Goal: Task Accomplishment & Management: Manage account settings

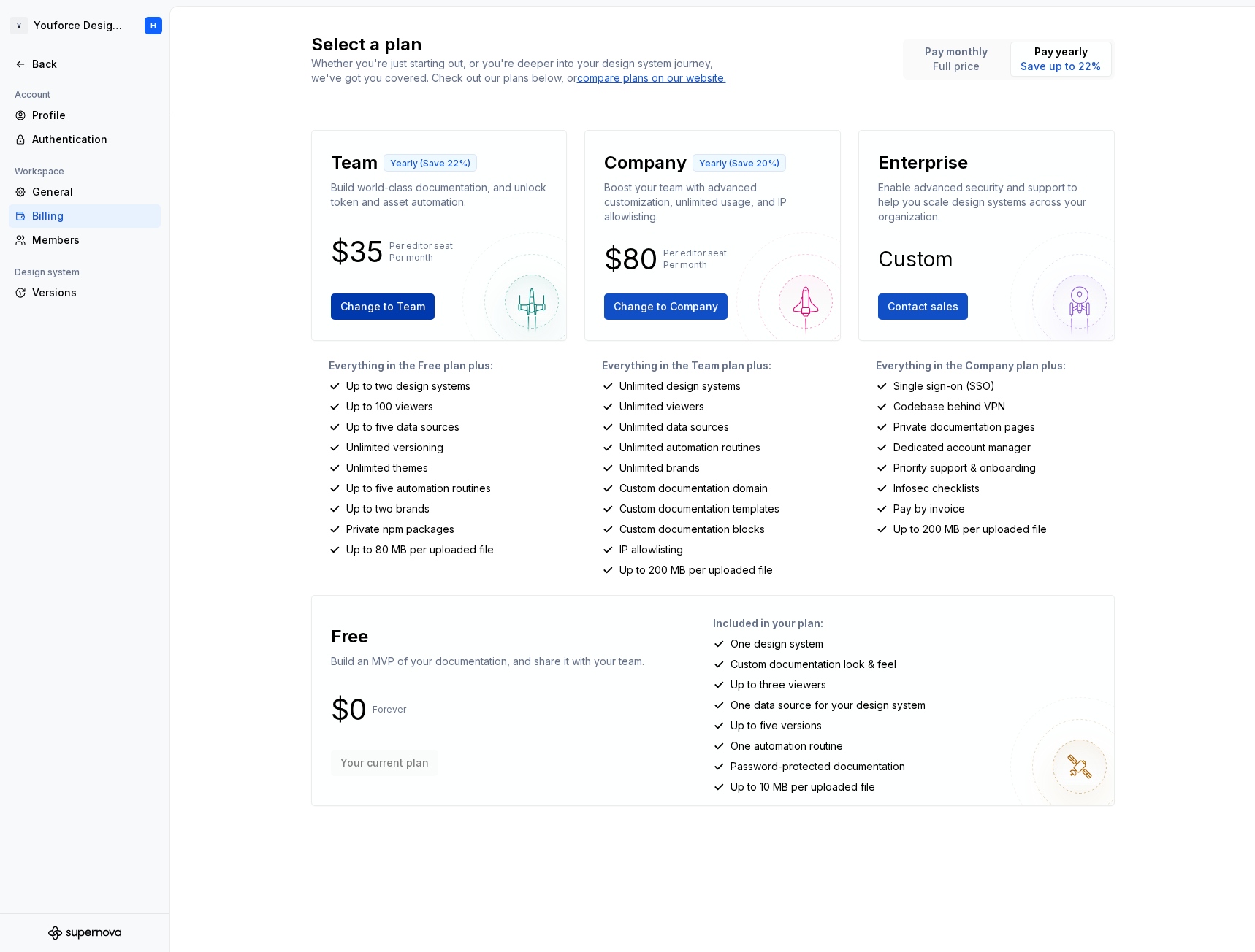
click at [386, 310] on span "Change to Team" at bounding box center [382, 306] width 85 height 14
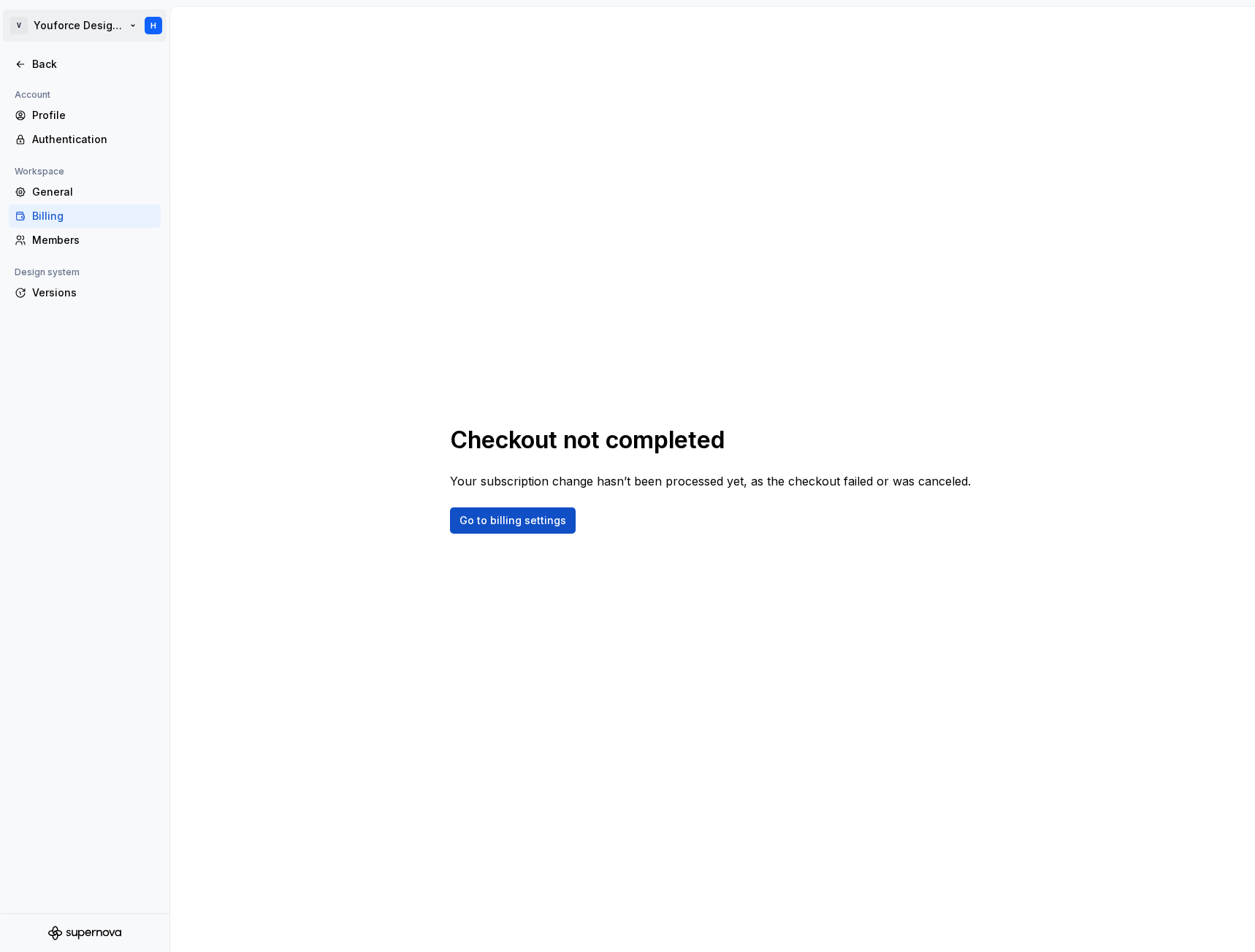
click at [104, 26] on html "V Youforce Design System H Back Account Profile Authentication Workspace Genera…" at bounding box center [628, 476] width 1255 height 952
drag, startPoint x: 88, startPoint y: 245, endPoint x: 53, endPoint y: 245, distance: 35.0
click at [86, 245] on html "V Youforce Design System H Back Account Profile Authentication Workspace Genera…" at bounding box center [628, 476] width 1255 height 952
click at [67, 239] on div "Members" at bounding box center [93, 239] width 123 height 14
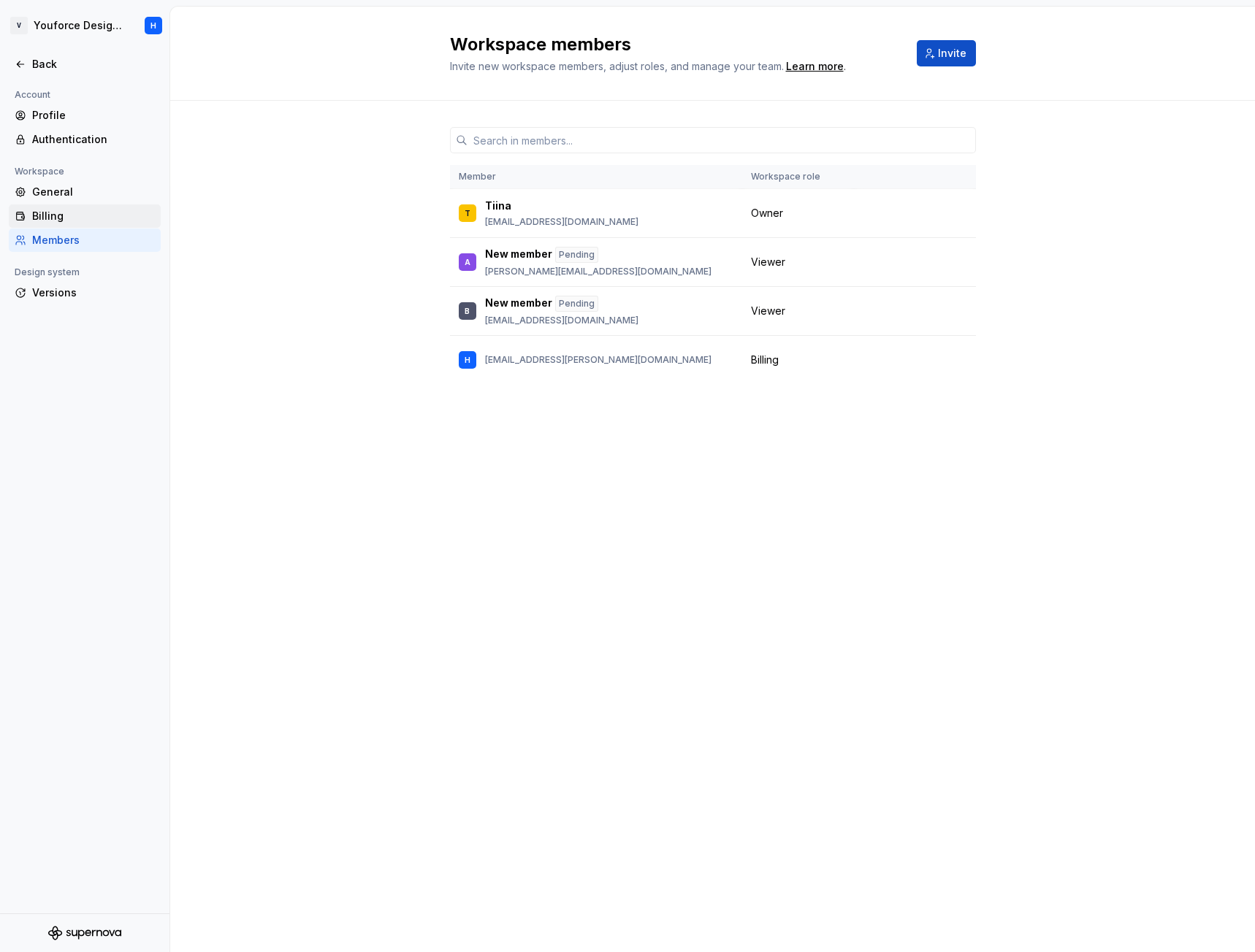
click at [66, 217] on div "Billing" at bounding box center [93, 215] width 123 height 14
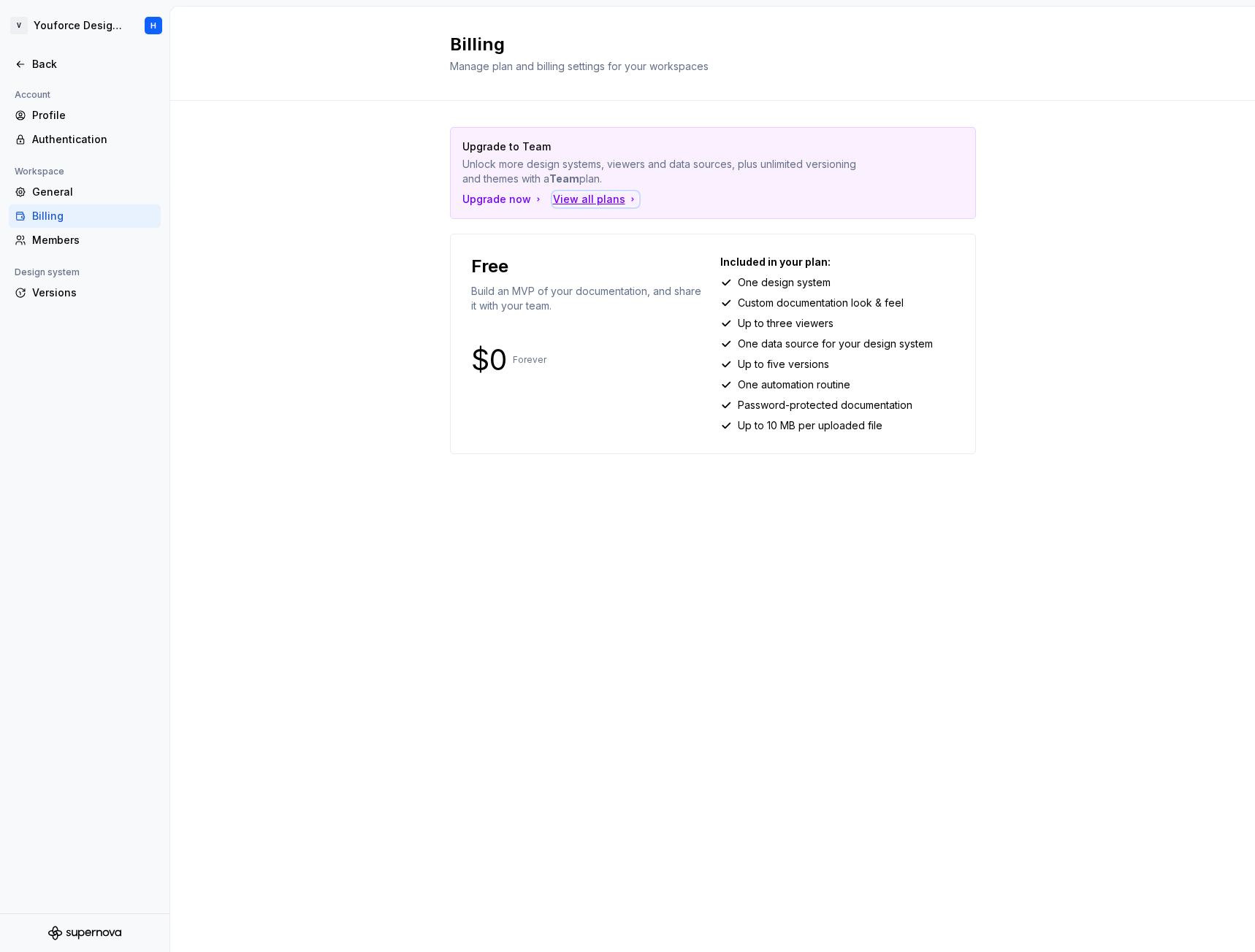
click at [567, 196] on div "View all plans" at bounding box center [595, 199] width 86 height 14
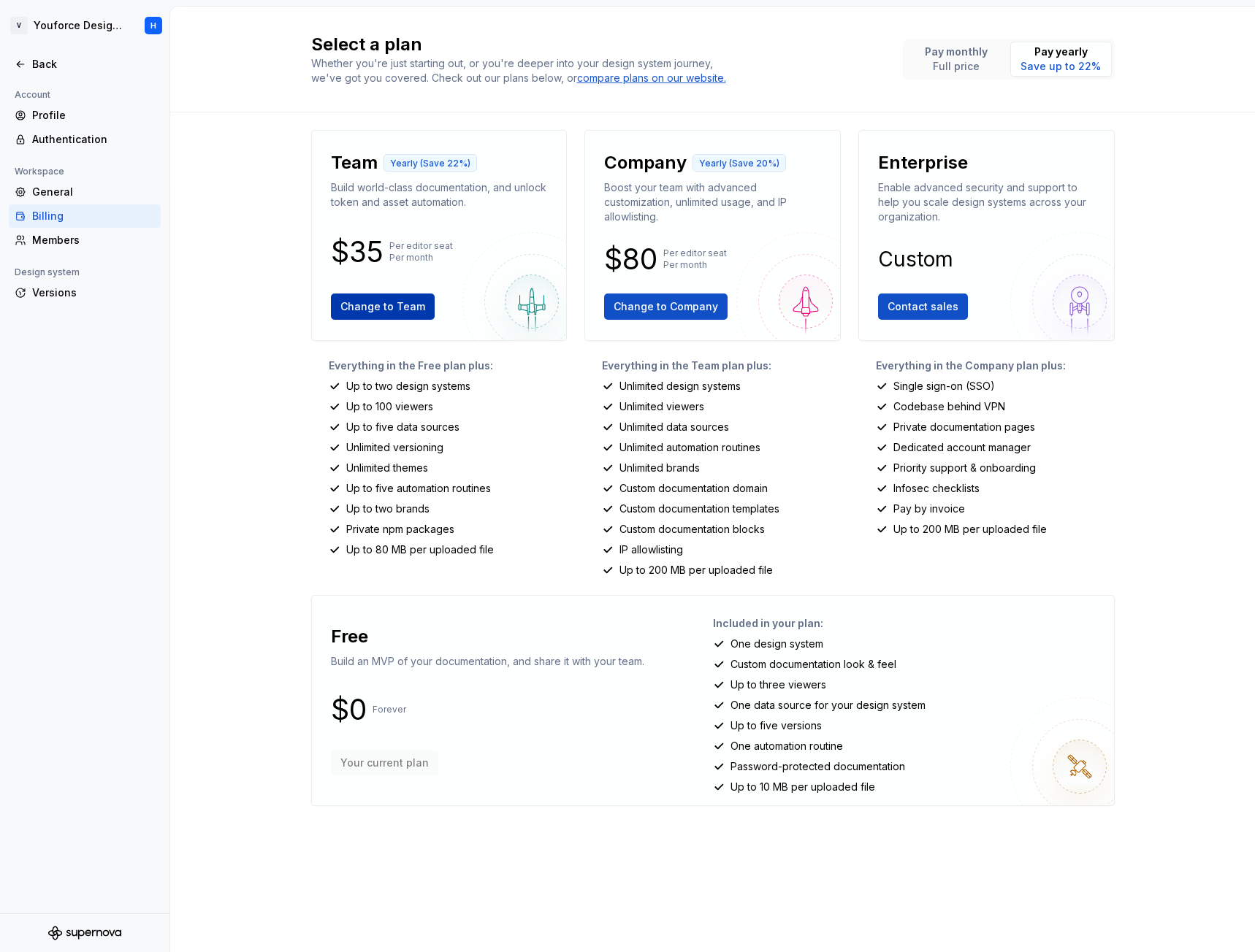
click at [376, 305] on span "Change to Team" at bounding box center [382, 306] width 85 height 14
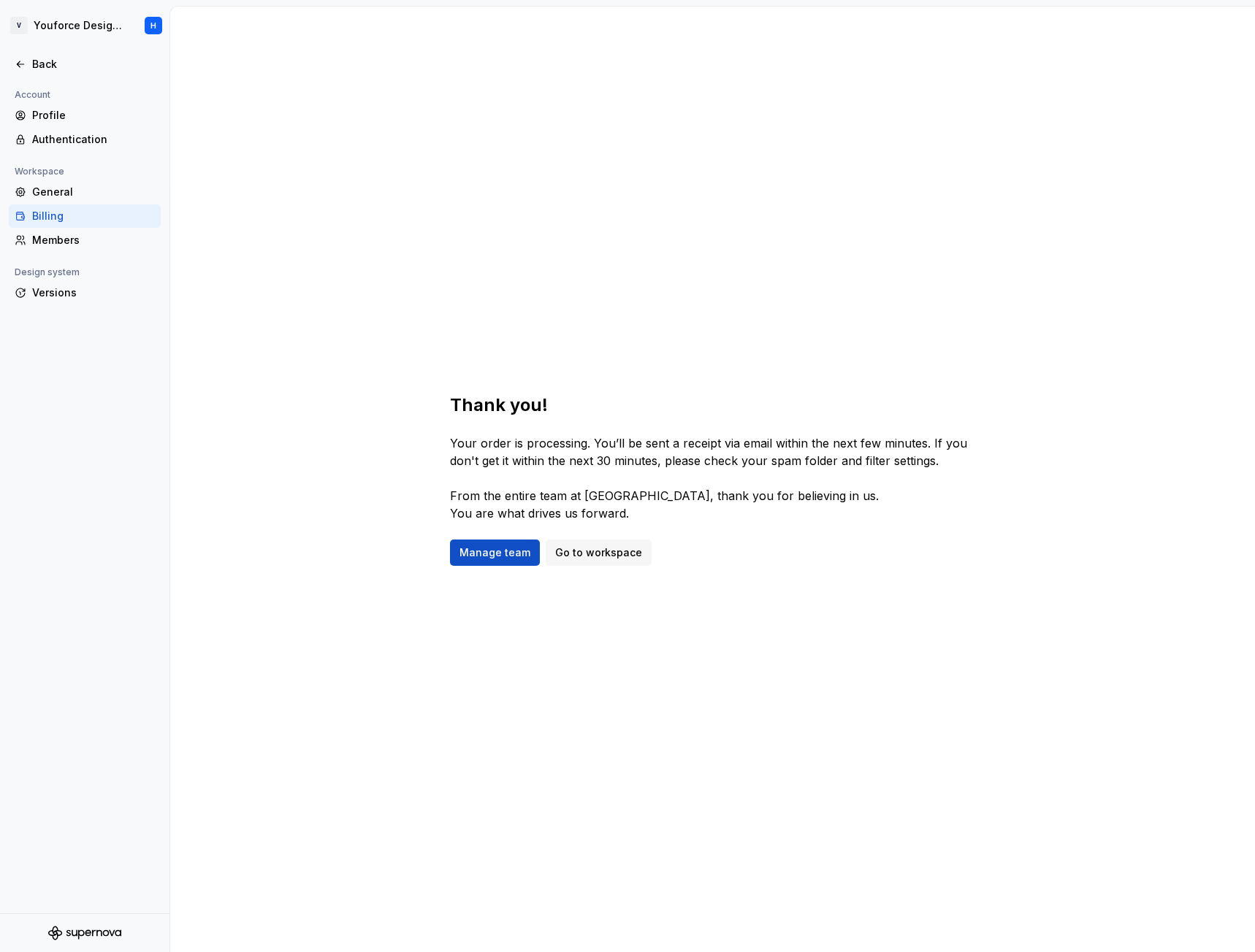
click at [85, 217] on div "Billing" at bounding box center [93, 215] width 123 height 14
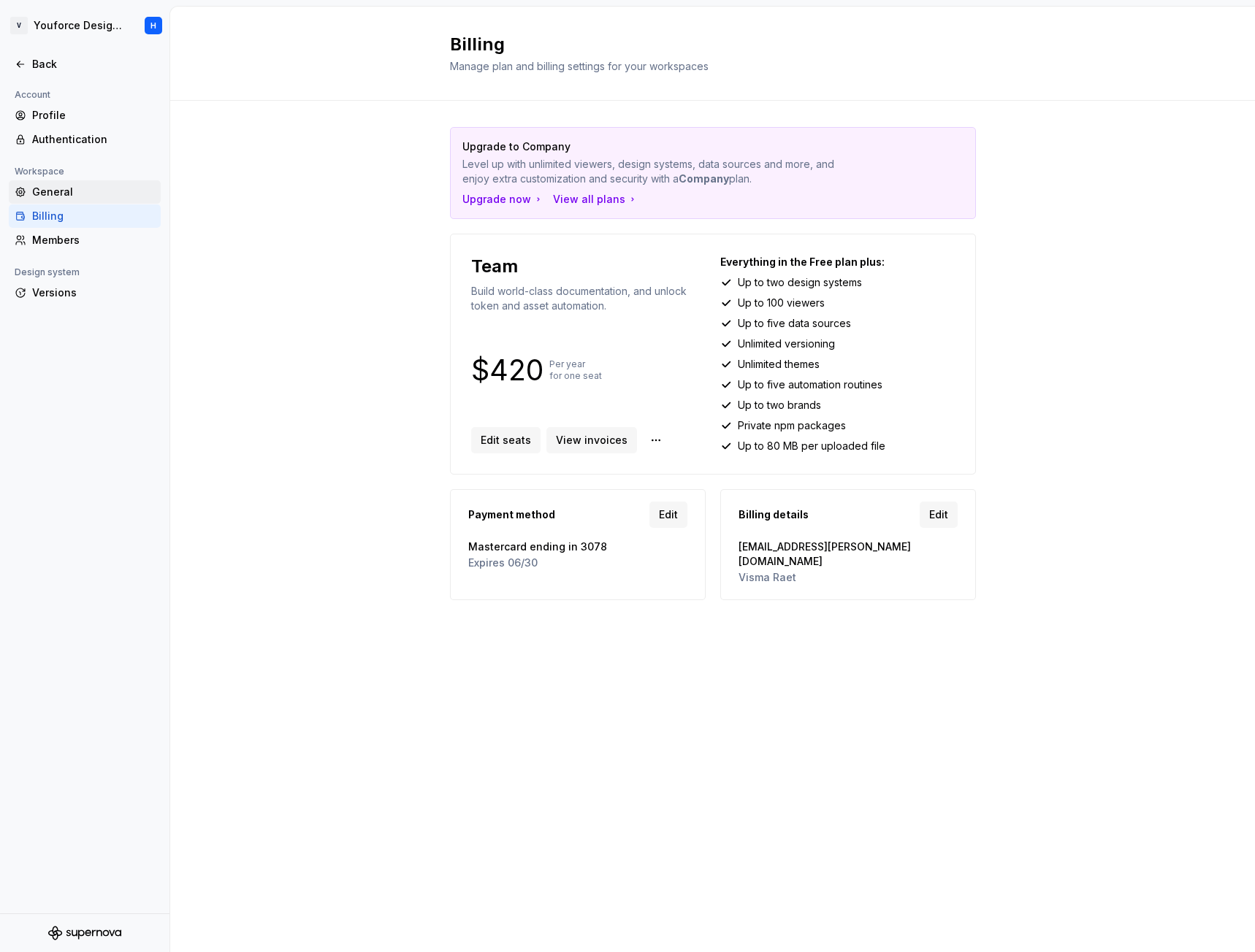
click at [75, 190] on div "General" at bounding box center [93, 191] width 123 height 14
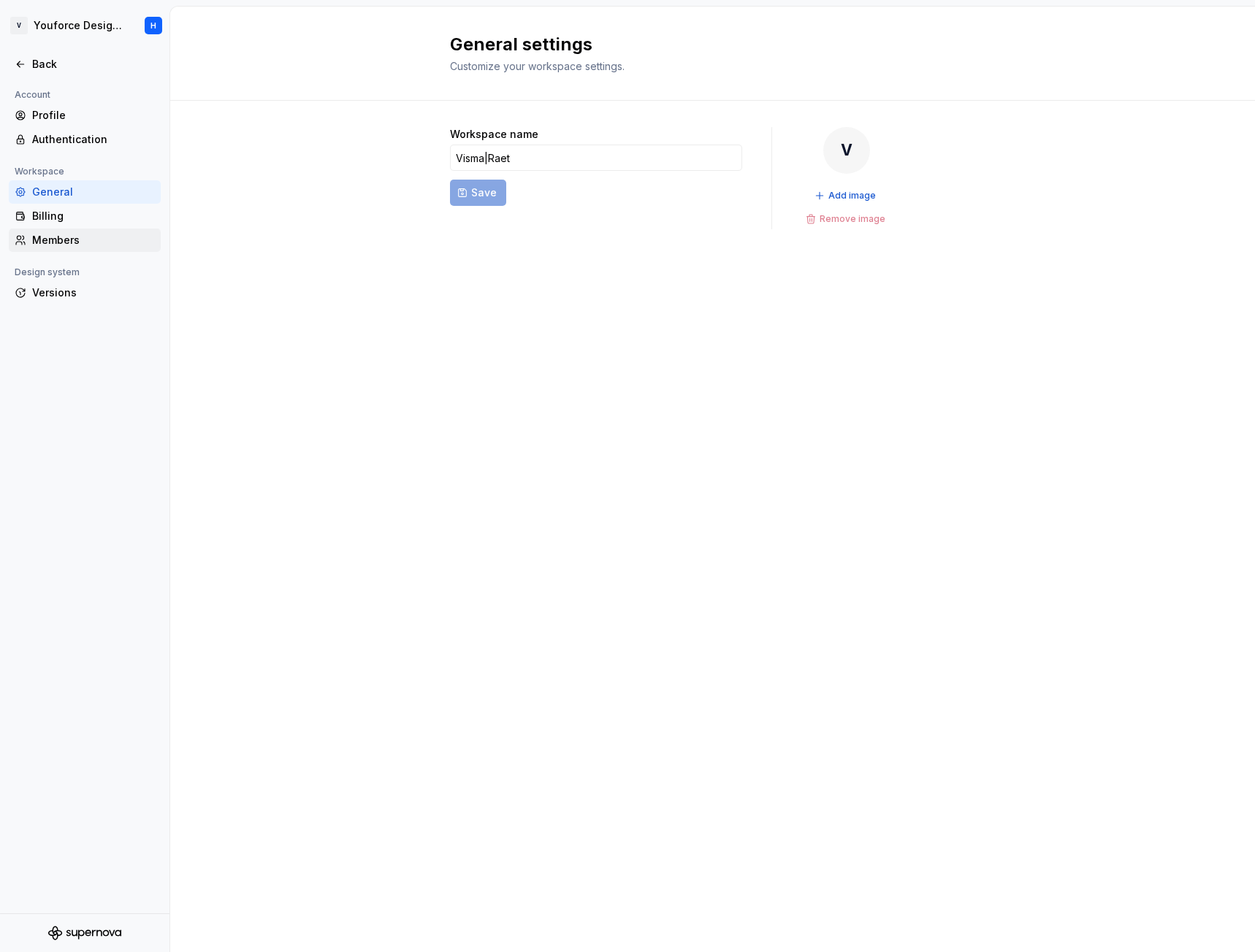
click at [82, 243] on div "Members" at bounding box center [93, 239] width 123 height 14
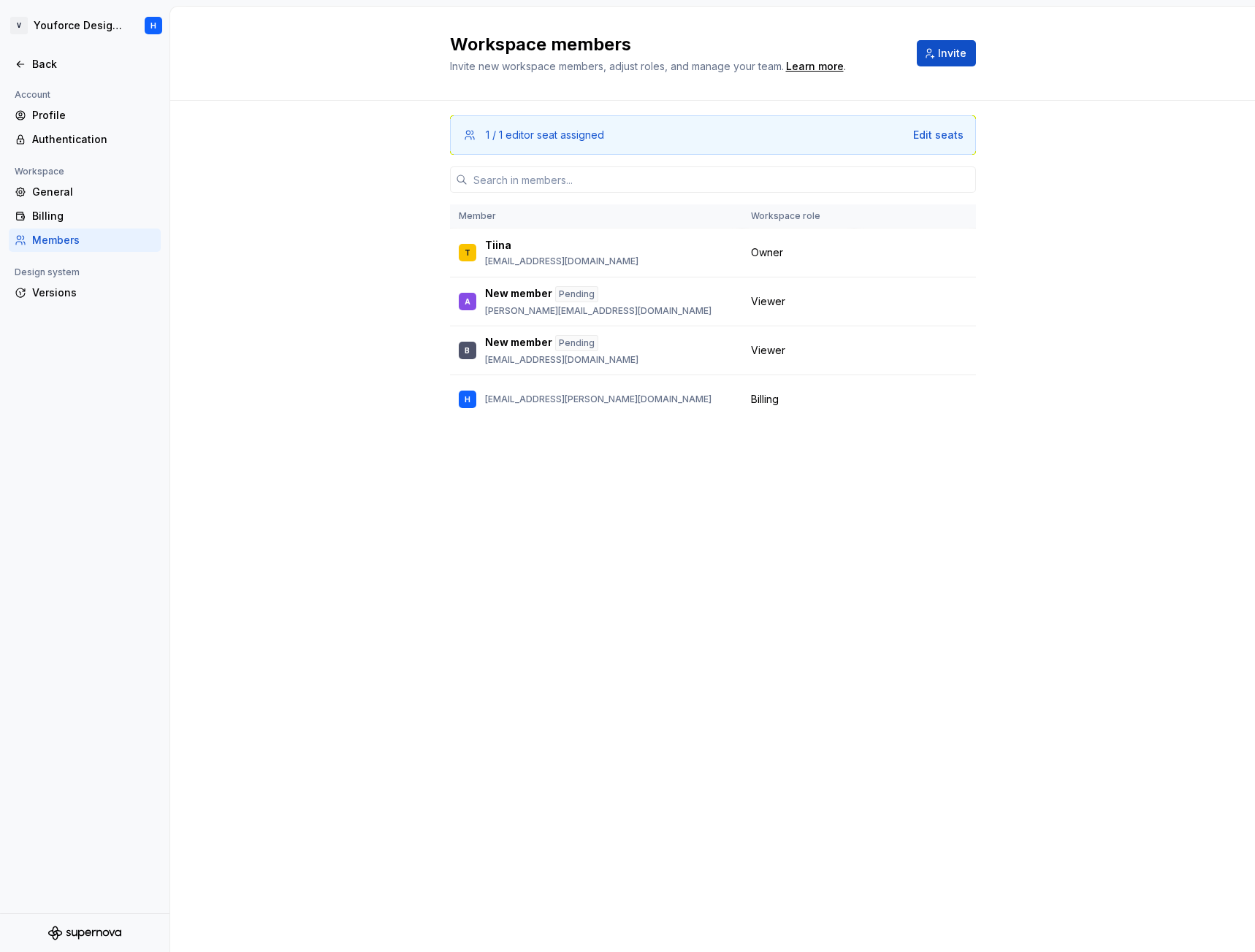
click at [99, 230] on div "Members" at bounding box center [85, 240] width 152 height 23
click at [93, 211] on div "Billing" at bounding box center [93, 215] width 123 height 14
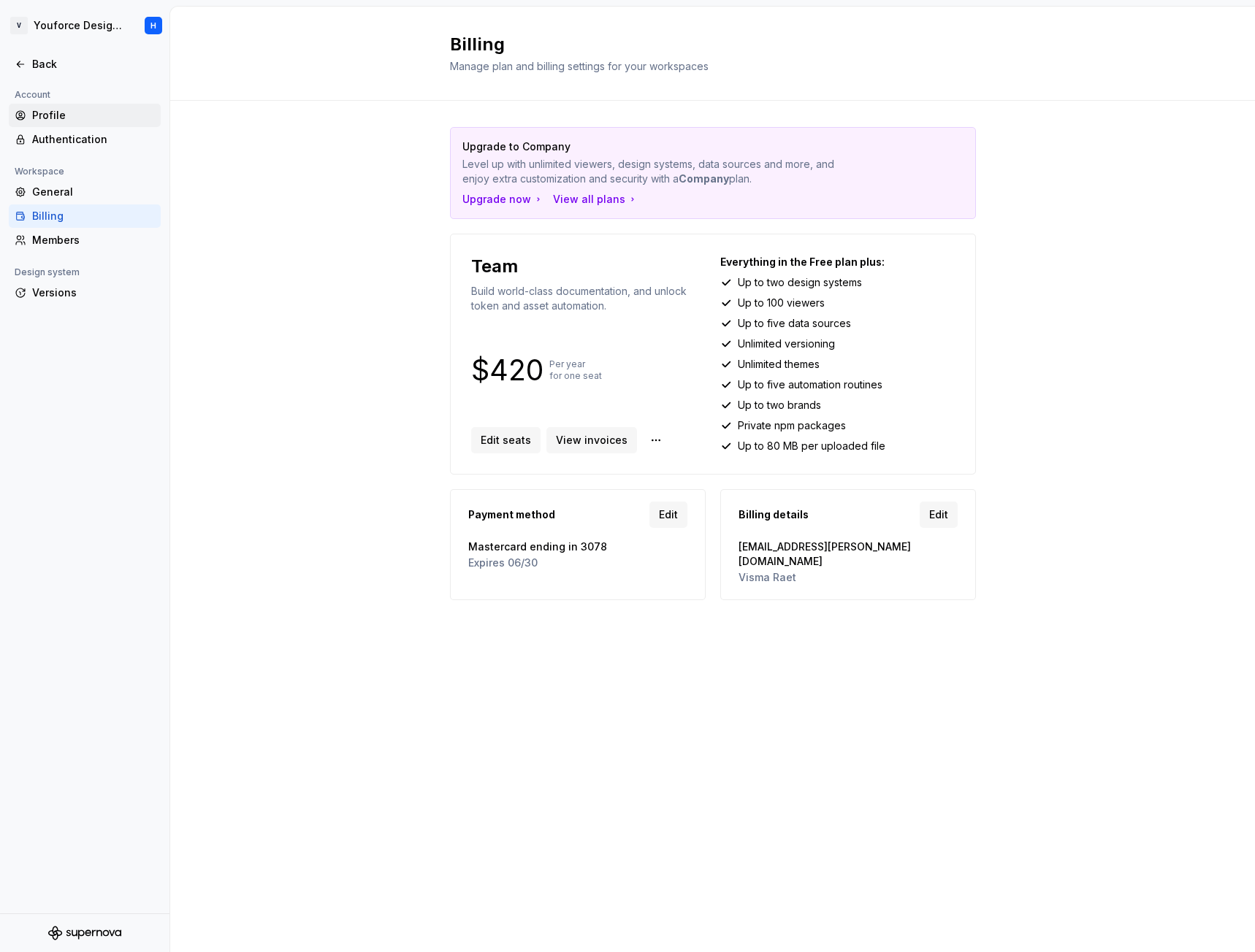
click at [72, 107] on div "Profile" at bounding box center [85, 115] width 152 height 23
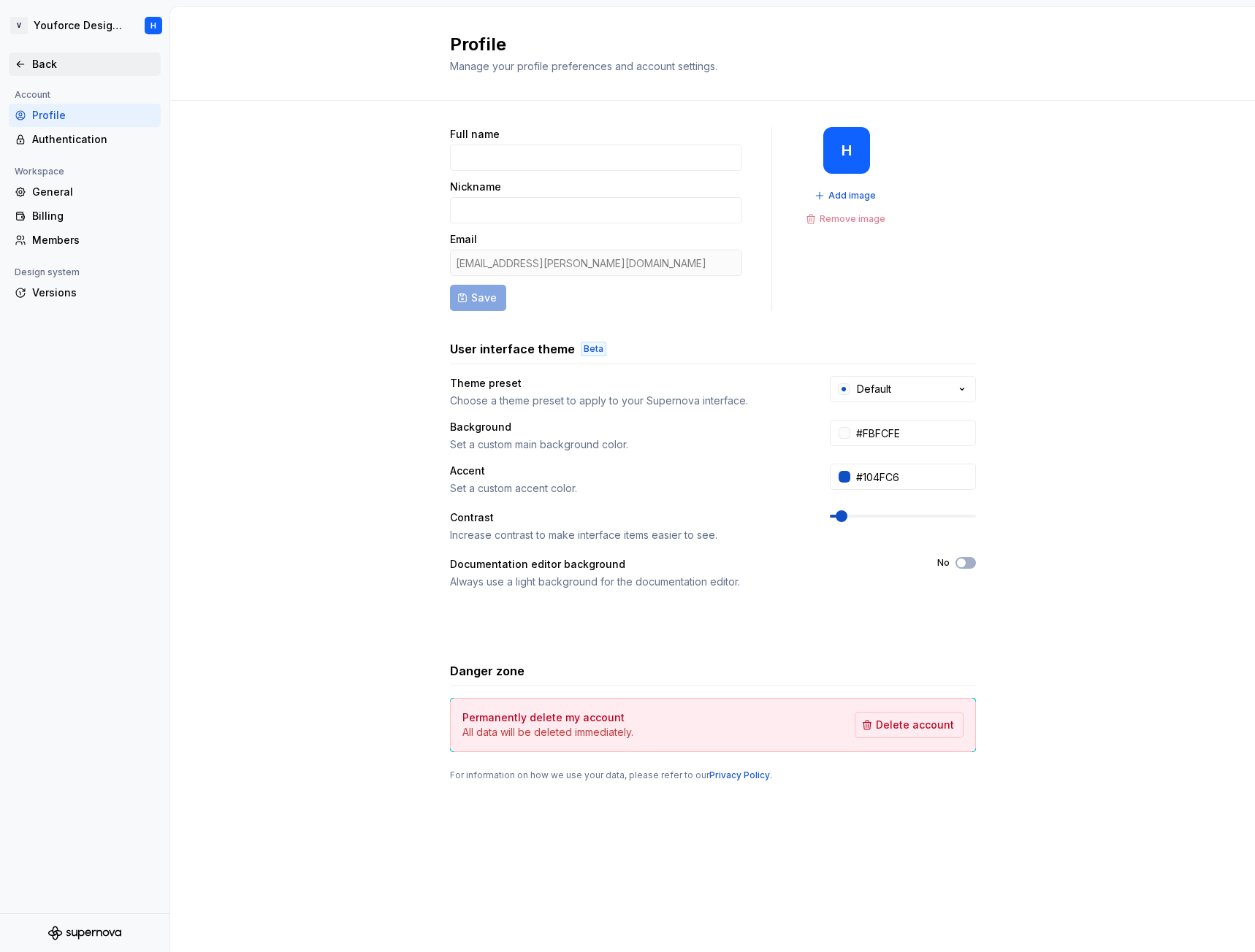
click at [43, 61] on div "Back" at bounding box center [93, 63] width 123 height 14
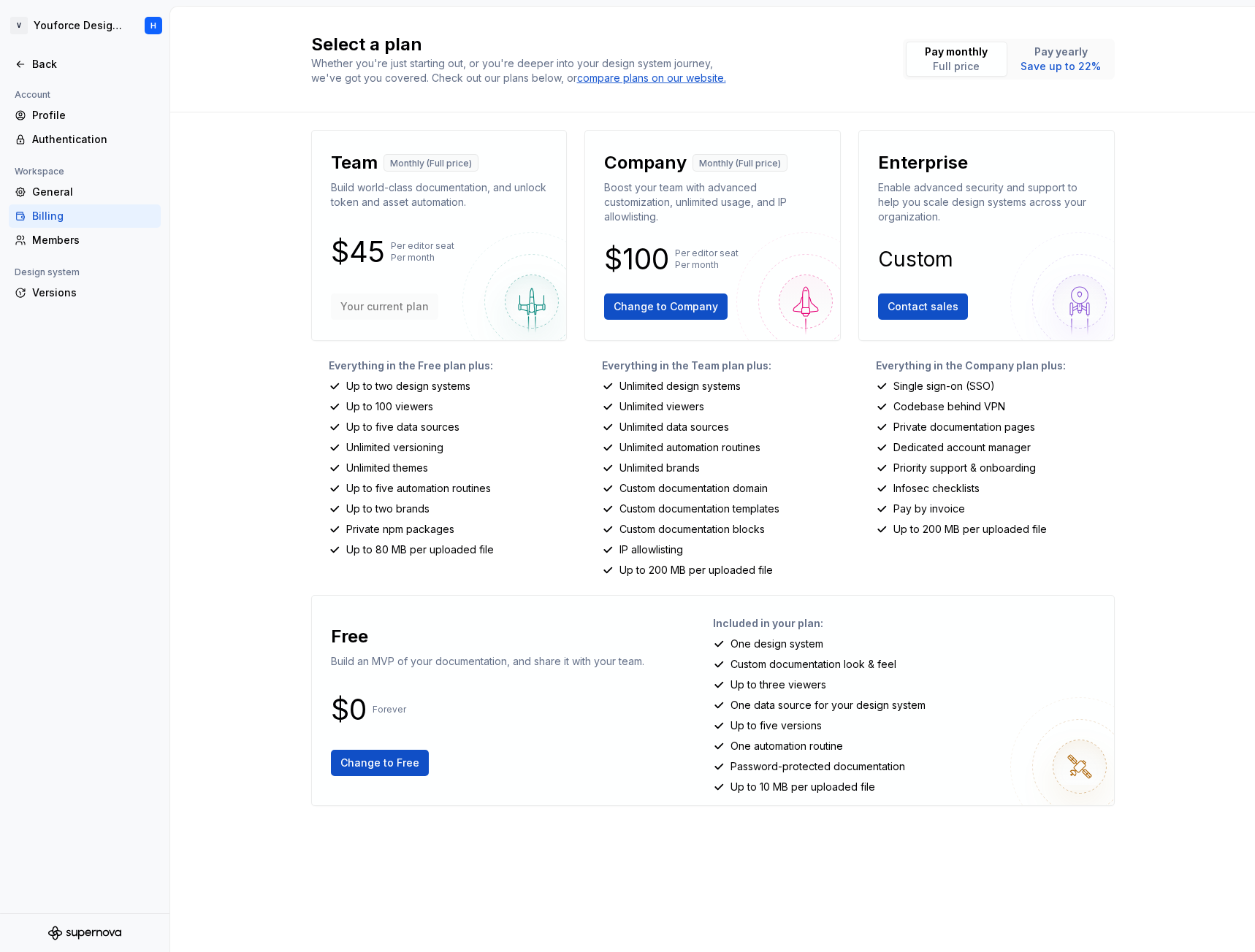
click at [62, 212] on div "Billing" at bounding box center [93, 215] width 123 height 14
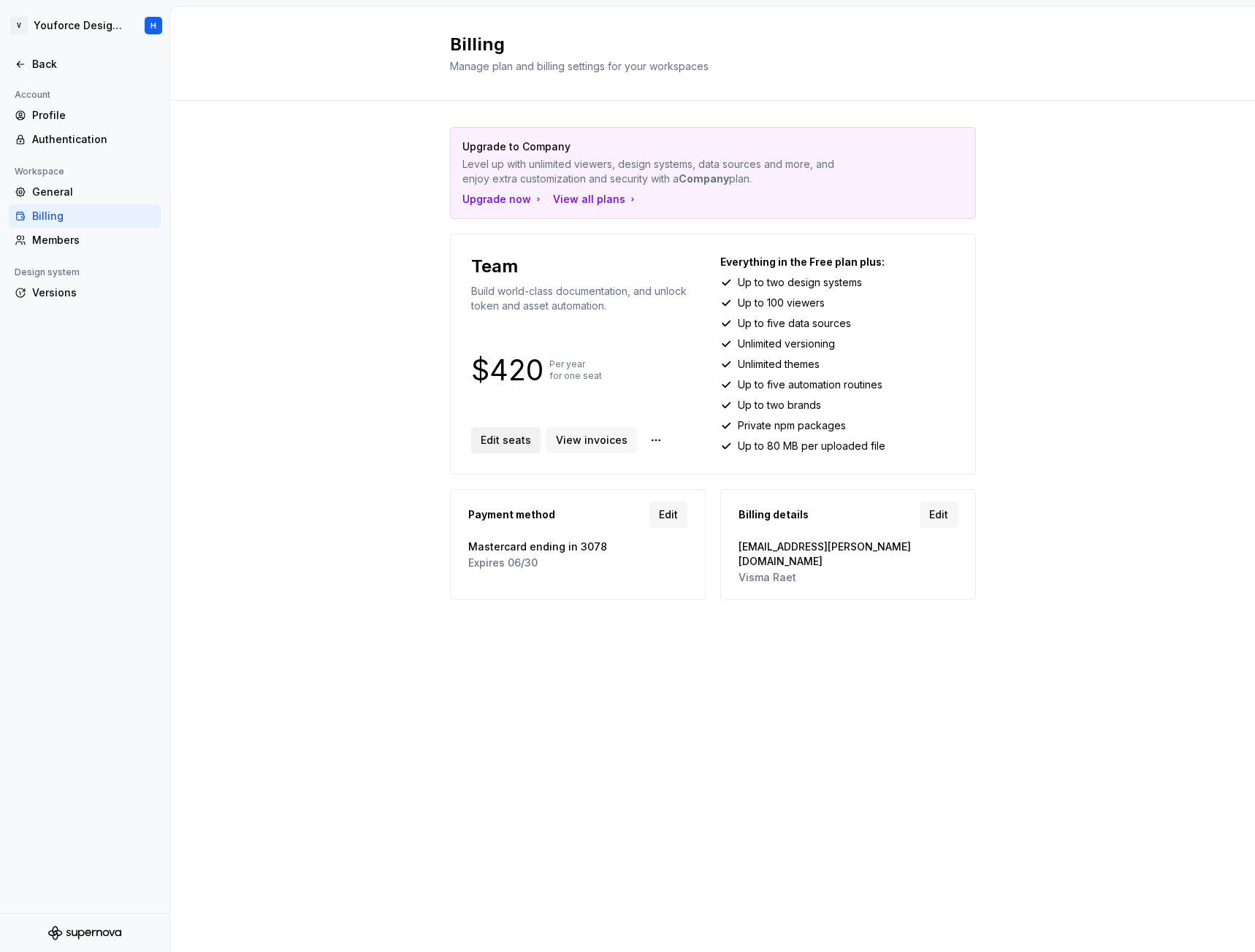
click at [505, 439] on span "Edit seats" at bounding box center [505, 440] width 50 height 14
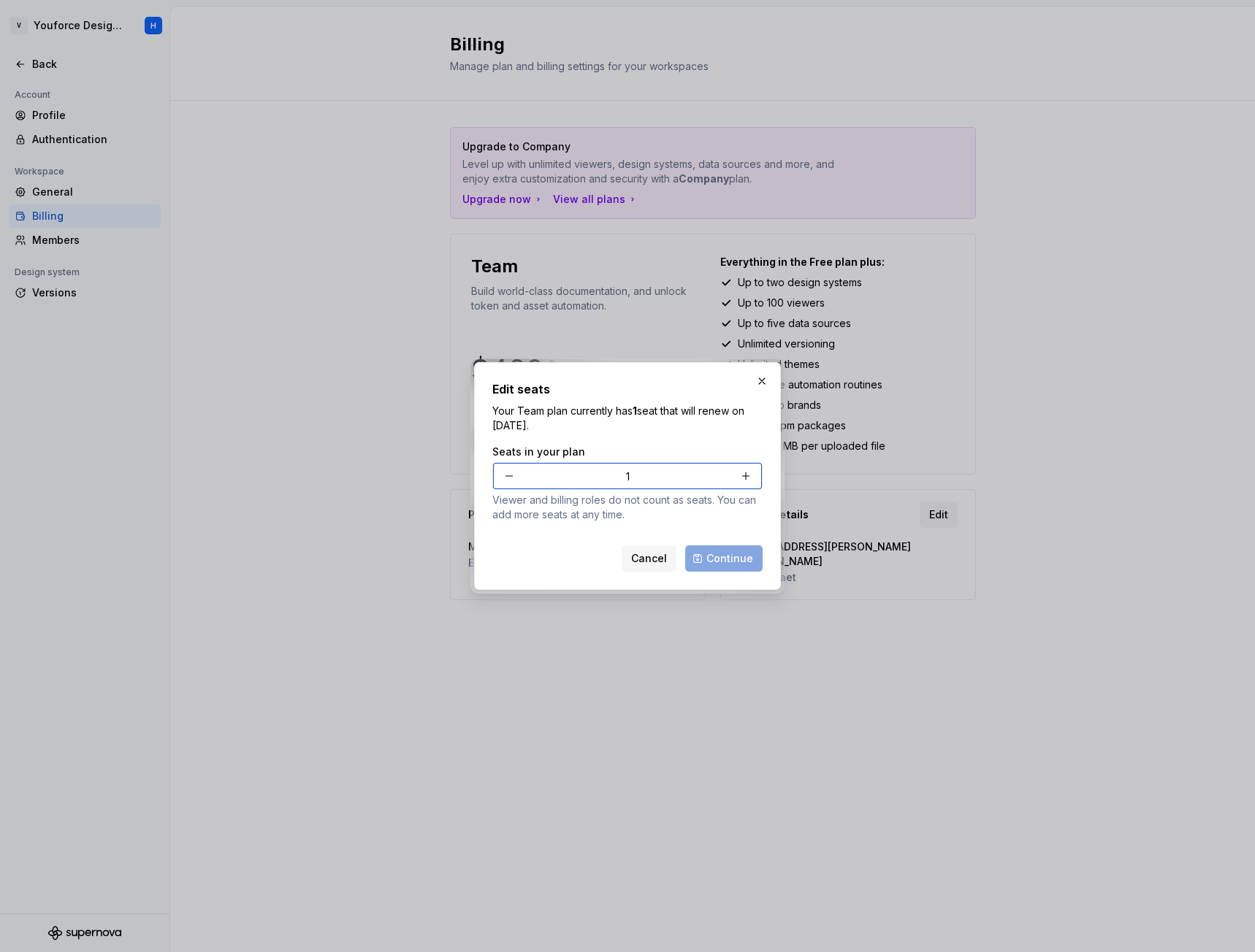
click at [744, 477] on button "button" at bounding box center [745, 476] width 26 height 26
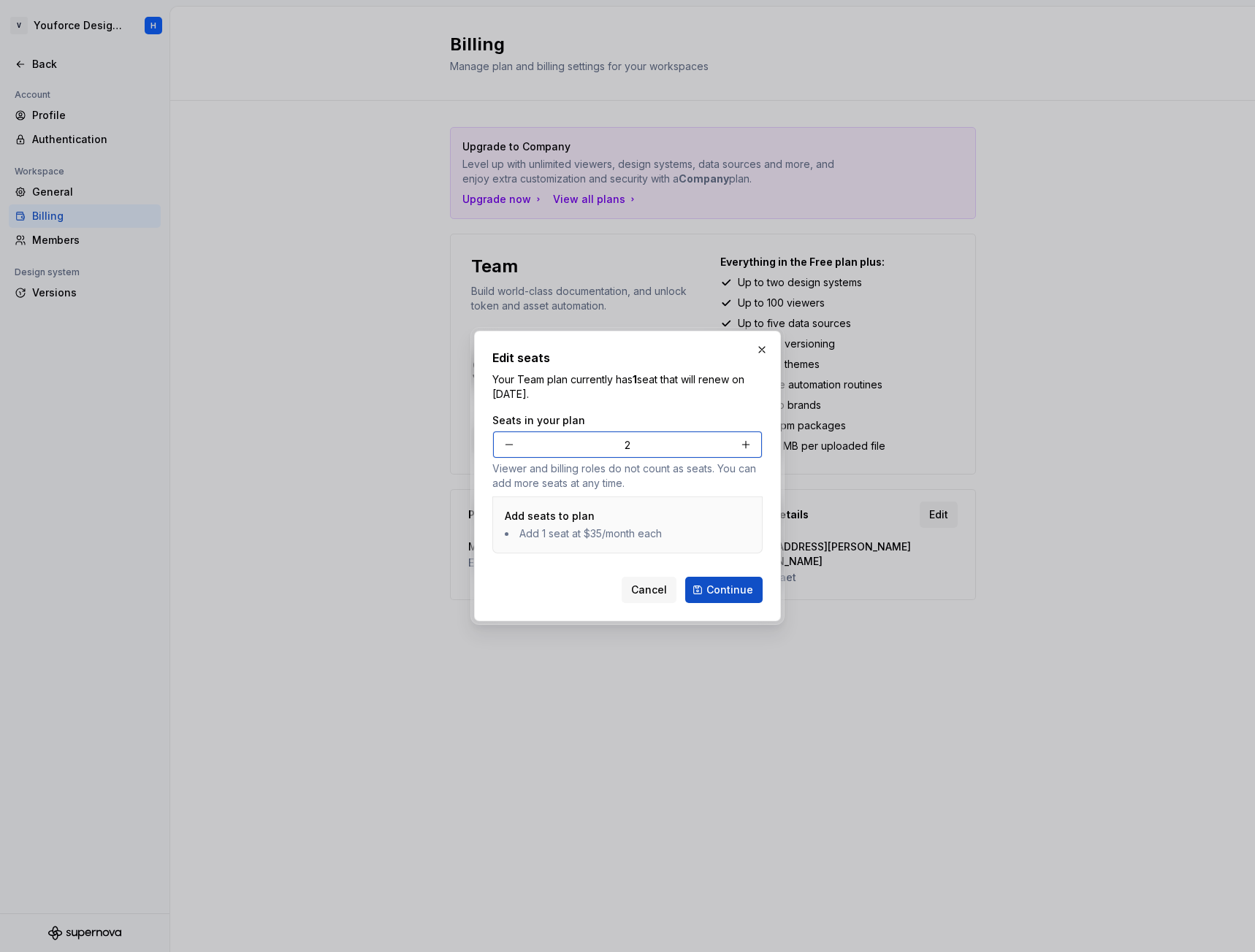
click at [747, 444] on button "button" at bounding box center [745, 444] width 26 height 26
type input "5"
click at [726, 587] on span "Continue" at bounding box center [729, 589] width 47 height 14
